Goal: Book appointment/travel/reservation

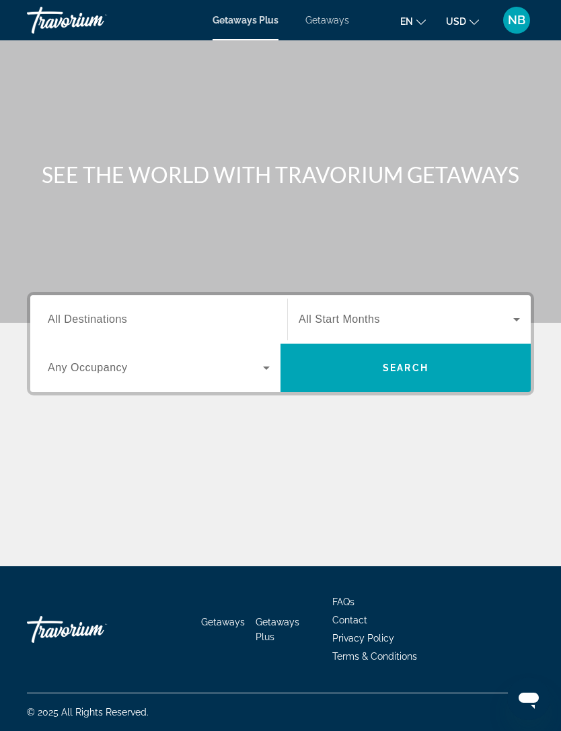
click at [150, 320] on input "Destination All Destinations" at bounding box center [159, 320] width 222 height 16
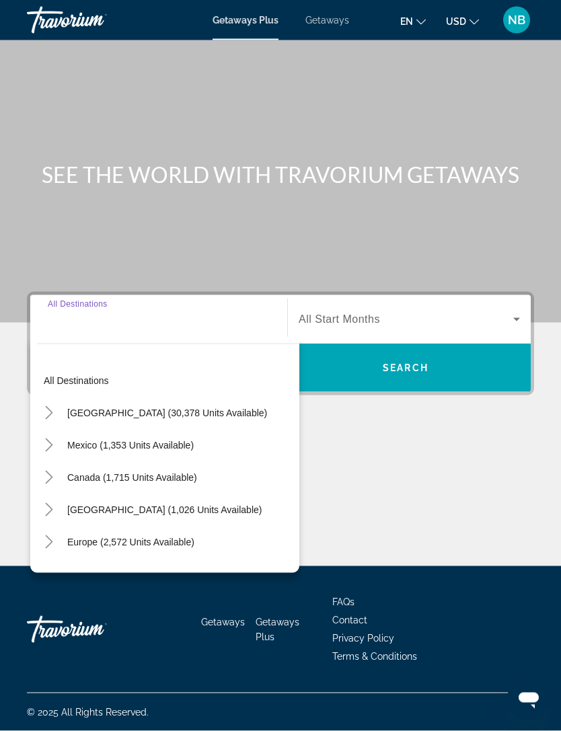
scroll to position [42, 0]
click at [126, 312] on input "Destination All Destinations" at bounding box center [159, 320] width 222 height 16
click at [517, 311] on icon "Search widget" at bounding box center [517, 319] width 16 height 16
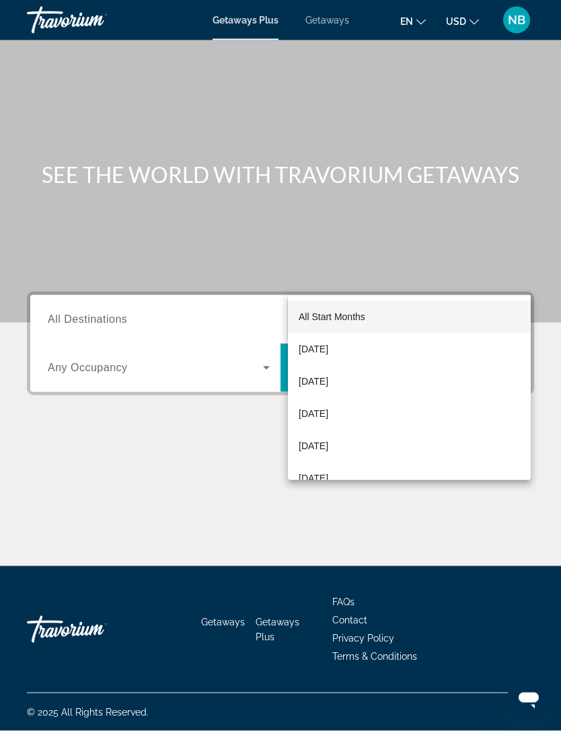
scroll to position [43, 0]
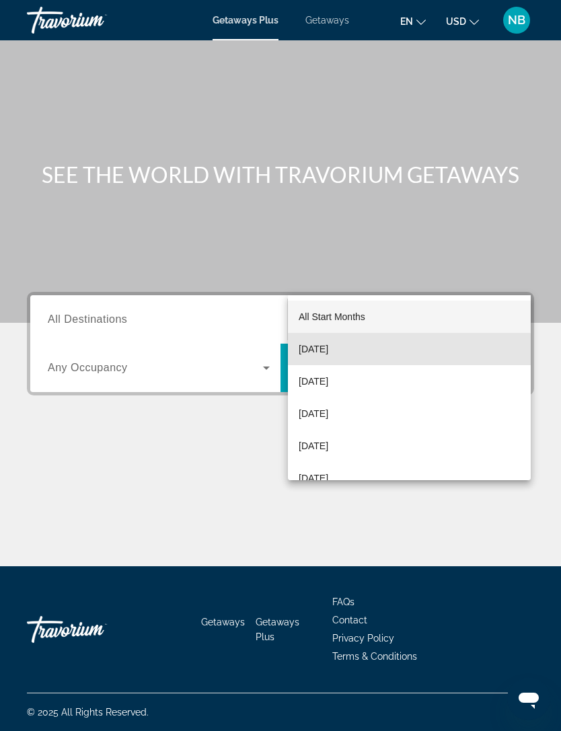
click at [324, 351] on span "[DATE]" at bounding box center [314, 349] width 30 height 16
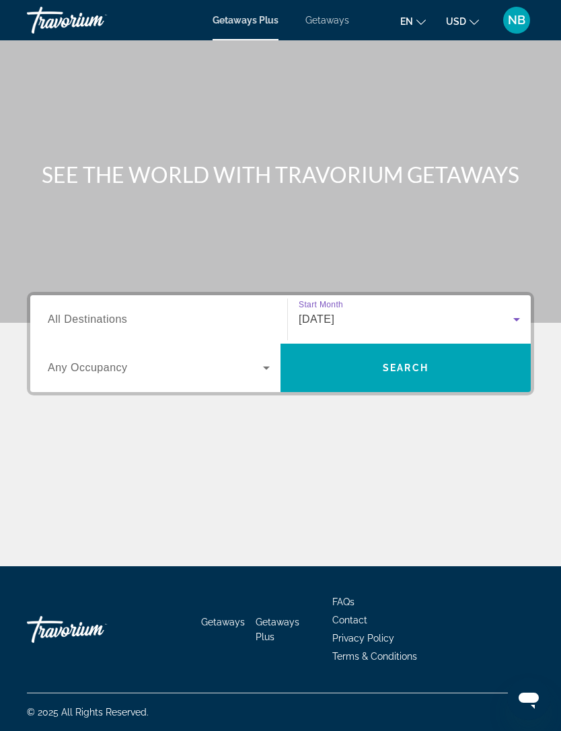
click at [264, 360] on icon "Search widget" at bounding box center [266, 368] width 16 height 16
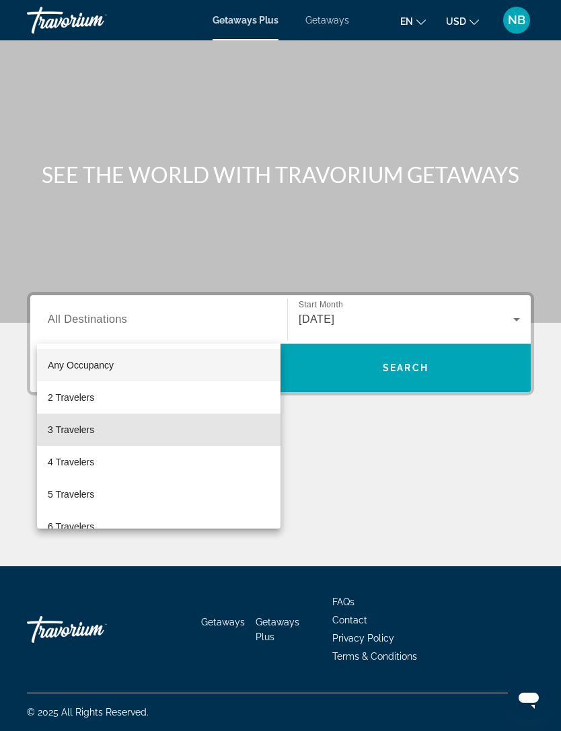
click at [93, 433] on span "3 Travelers" at bounding box center [71, 430] width 46 height 16
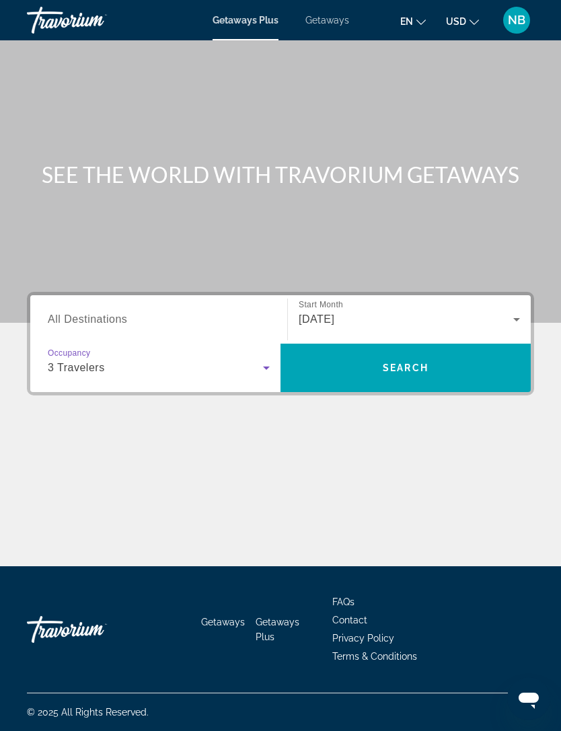
click at [235, 312] on input "Destination All Destinations" at bounding box center [159, 320] width 222 height 16
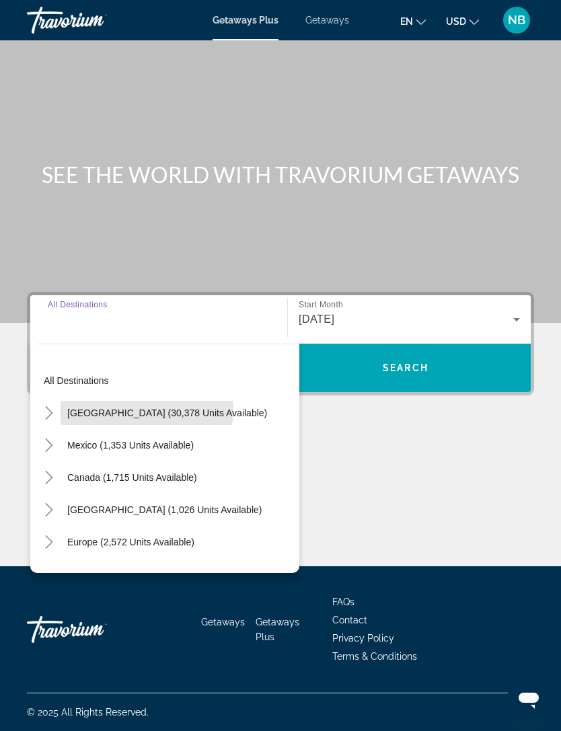
click at [136, 408] on span "[GEOGRAPHIC_DATA] (30,378 units available)" at bounding box center [167, 413] width 200 height 11
type input "**********"
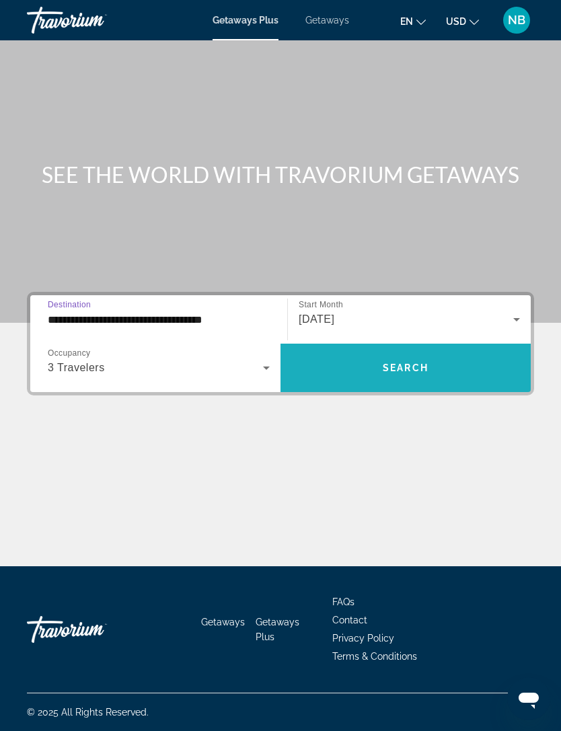
click at [472, 352] on span "Search widget" at bounding box center [406, 368] width 250 height 32
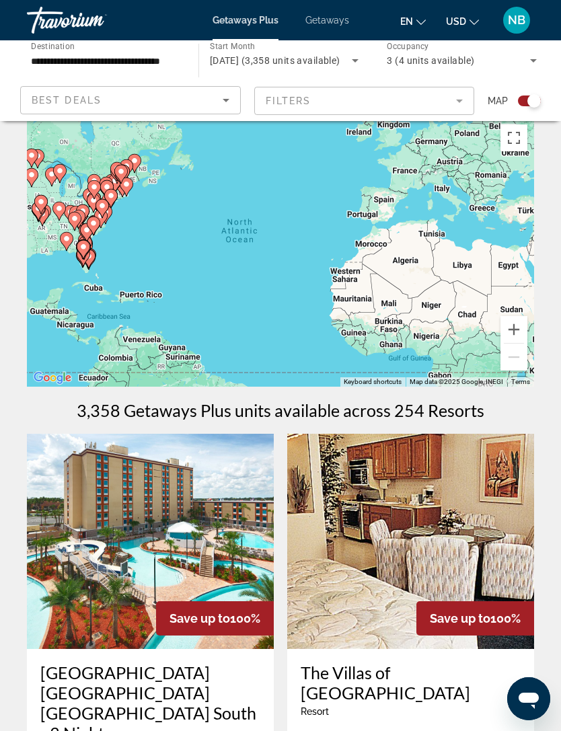
scroll to position [24, 0]
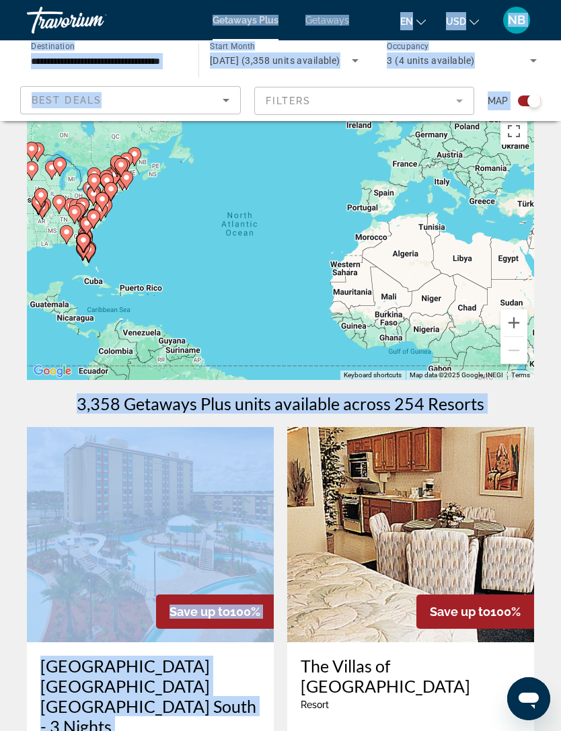
click at [225, 107] on icon "Sort by" at bounding box center [226, 100] width 16 height 16
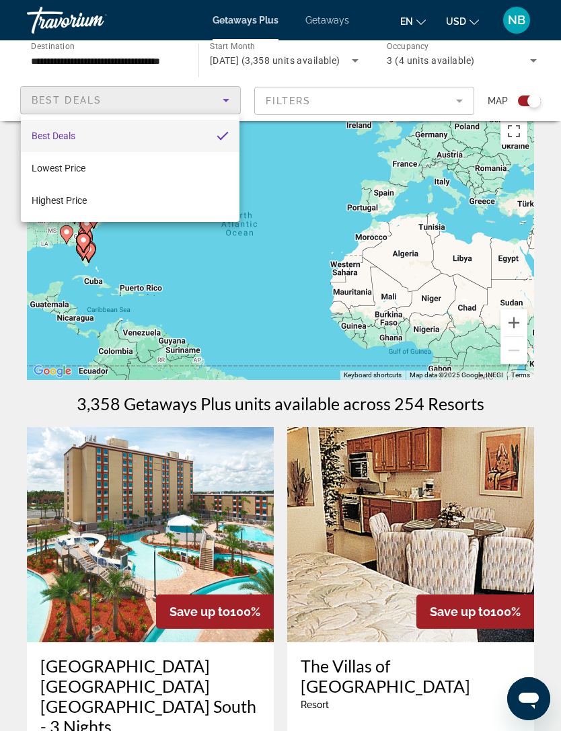
click at [450, 109] on div at bounding box center [280, 365] width 561 height 731
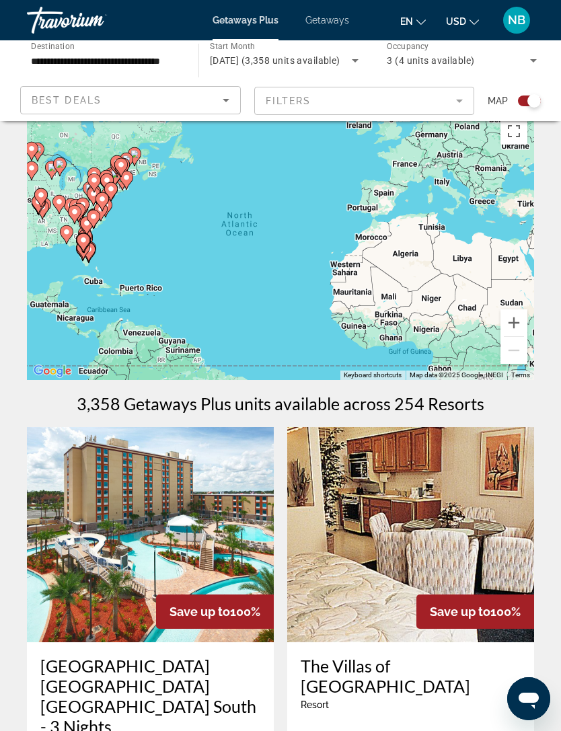
click at [461, 112] on mat-form-field "Filters" at bounding box center [364, 101] width 221 height 28
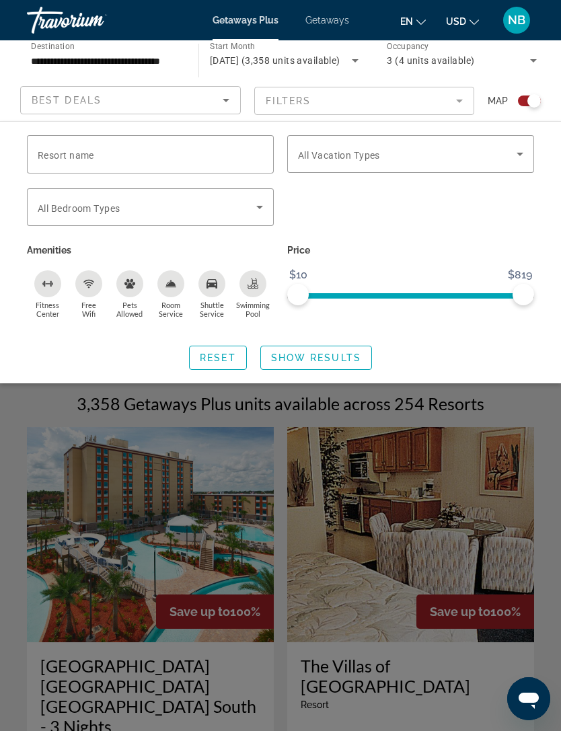
click at [155, 161] on input "Resort name" at bounding box center [150, 155] width 225 height 16
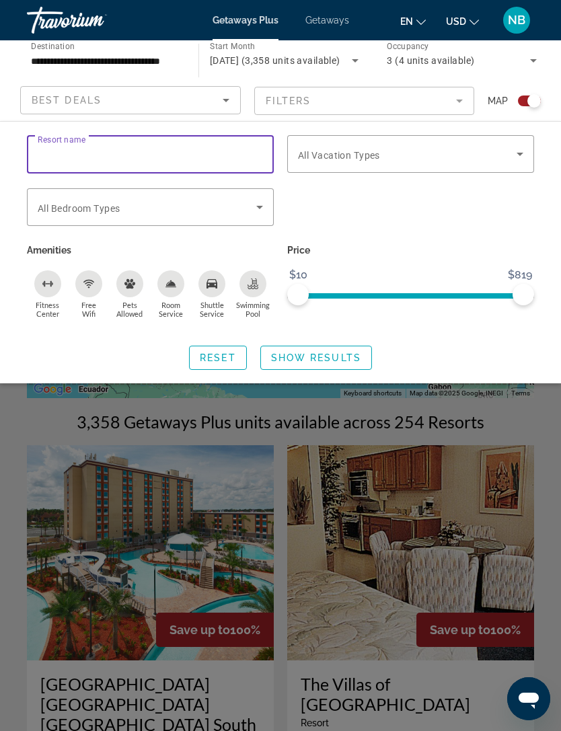
scroll to position [0, 0]
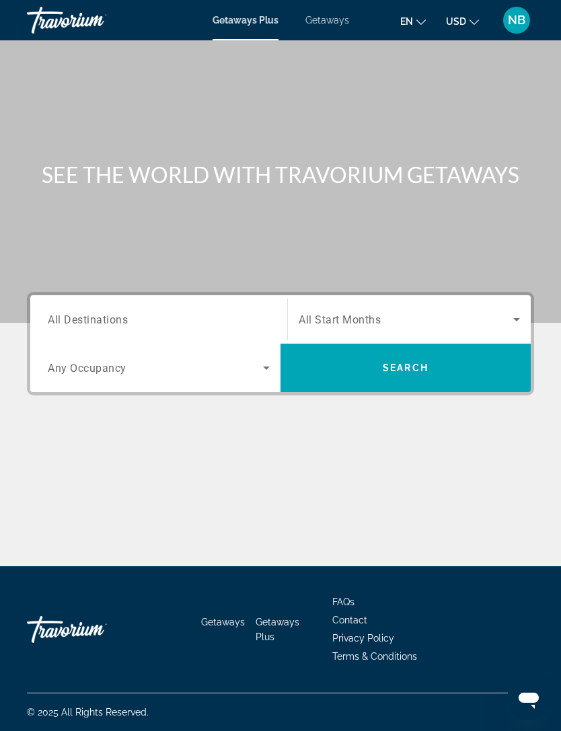
click at [263, 16] on span "Getaways Plus" at bounding box center [246, 20] width 66 height 11
click at [335, 15] on span "Getaways" at bounding box center [327, 20] width 44 height 11
click at [519, 317] on icon "Search widget" at bounding box center [517, 319] width 16 height 16
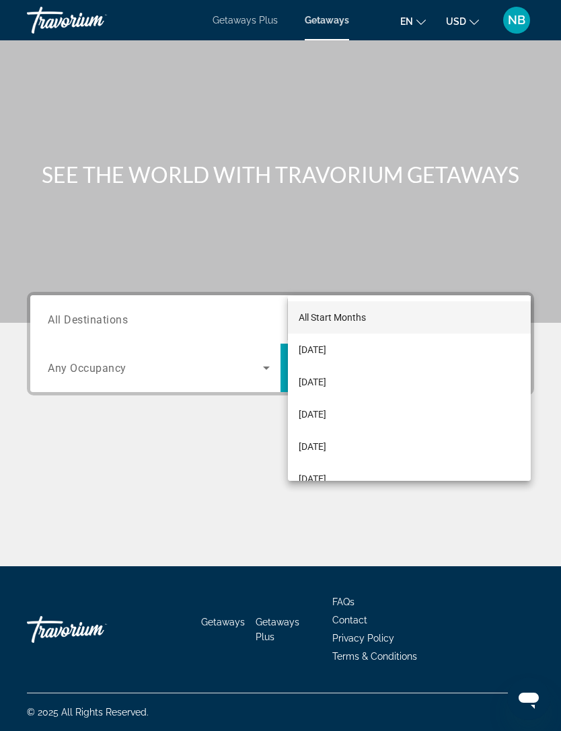
scroll to position [43, 0]
click at [523, 279] on div at bounding box center [280, 365] width 561 height 731
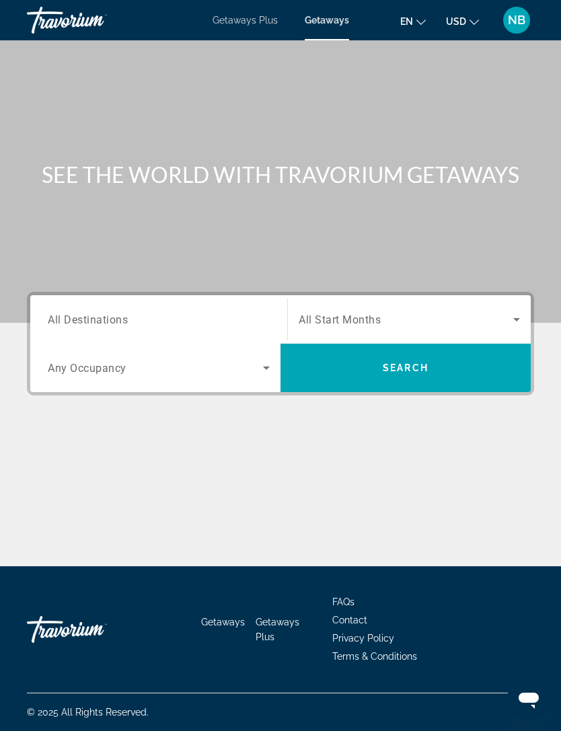
click at [104, 313] on span "All Destinations" at bounding box center [88, 319] width 80 height 13
click at [104, 312] on input "Destination All Destinations" at bounding box center [159, 320] width 222 height 16
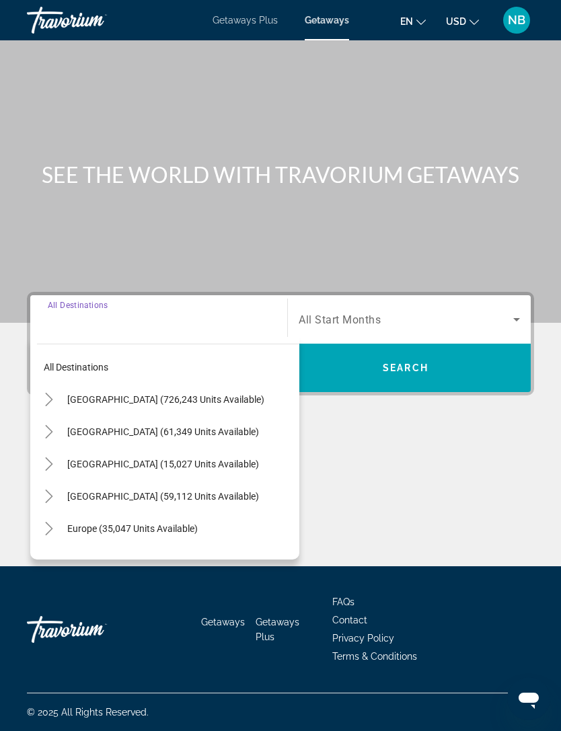
click at [119, 394] on span "[GEOGRAPHIC_DATA] (726,243 units available)" at bounding box center [165, 399] width 197 height 11
type input "**********"
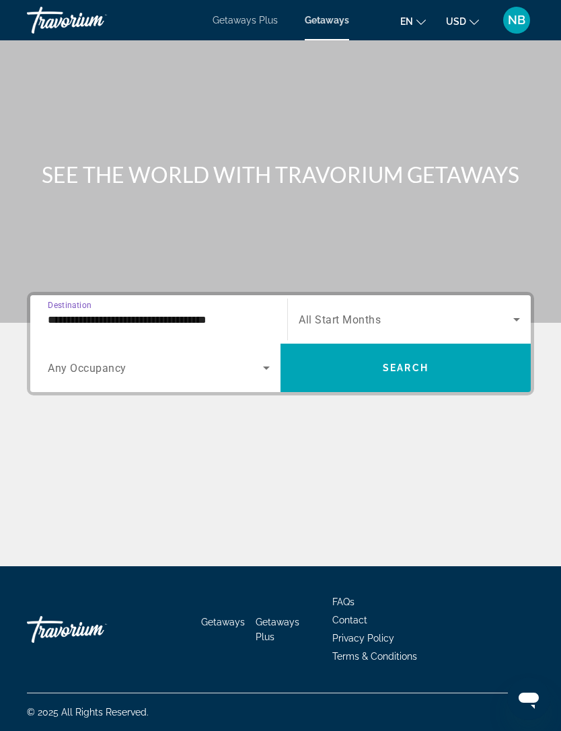
click at [267, 360] on icon "Search widget" at bounding box center [266, 368] width 16 height 16
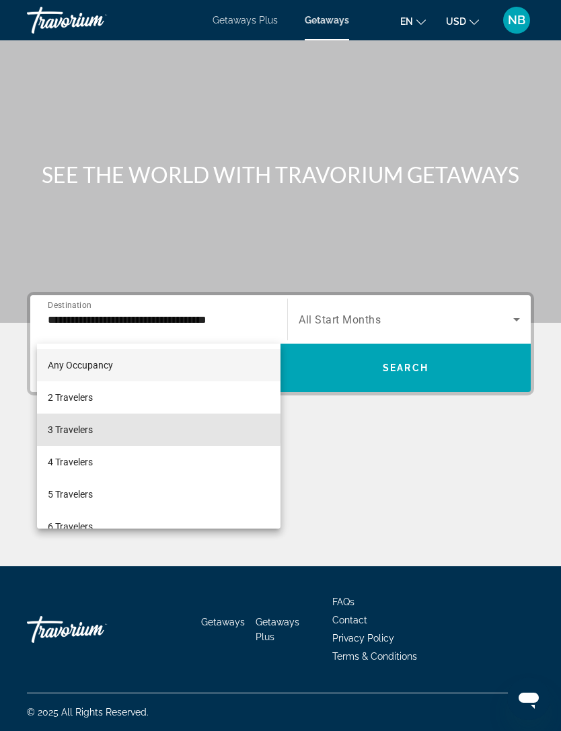
click at [85, 427] on span "3 Travelers" at bounding box center [70, 430] width 45 height 16
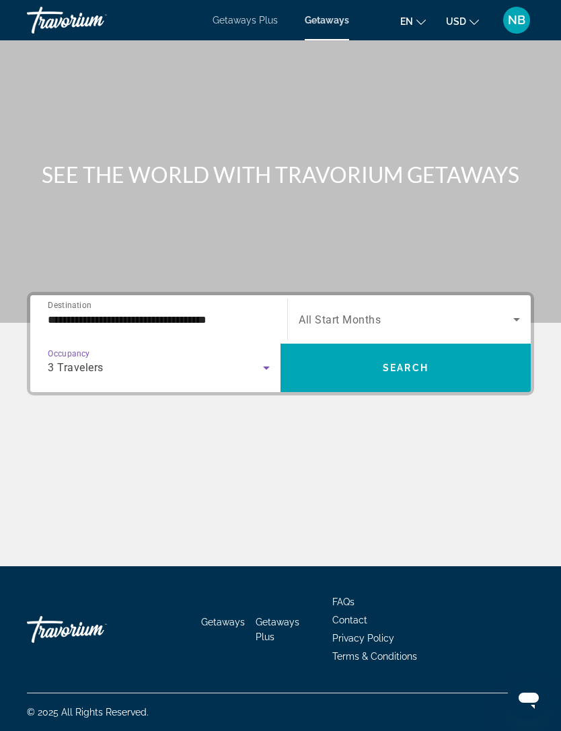
click at [515, 311] on icon "Search widget" at bounding box center [517, 319] width 16 height 16
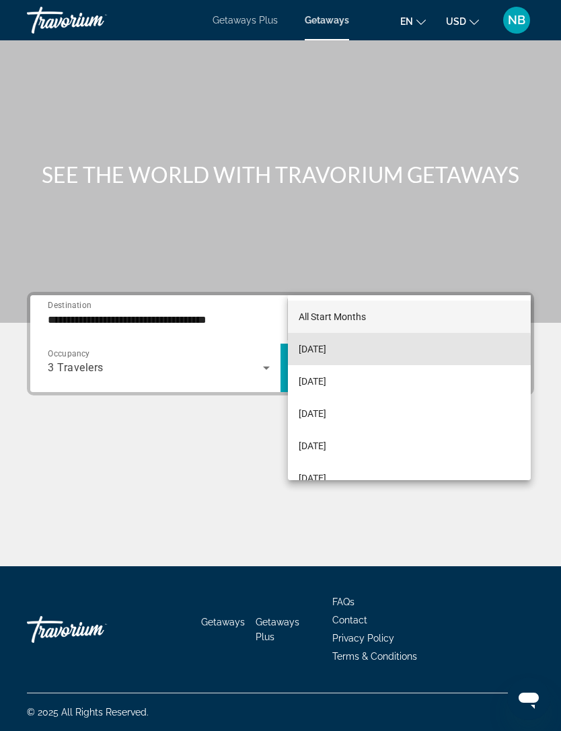
click at [326, 353] on span "[DATE]" at bounding box center [313, 349] width 28 height 16
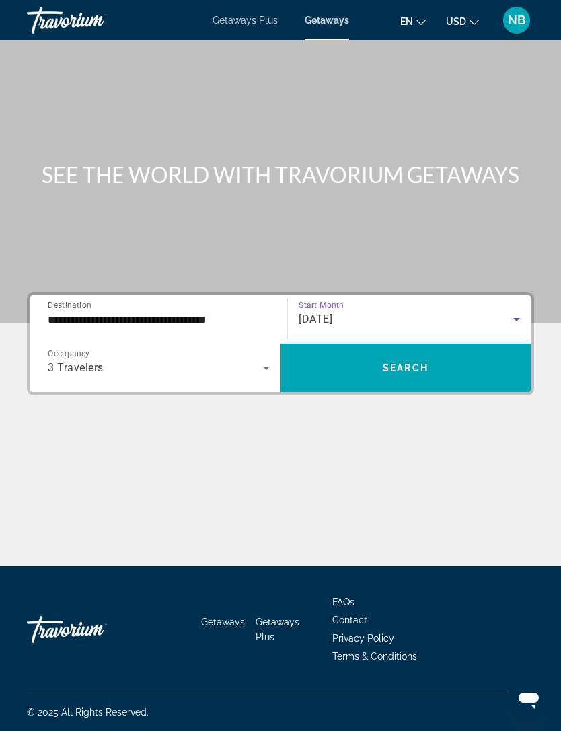
click at [402, 363] on span "Search" at bounding box center [406, 368] width 46 height 11
